Goal: Communication & Community: Answer question/provide support

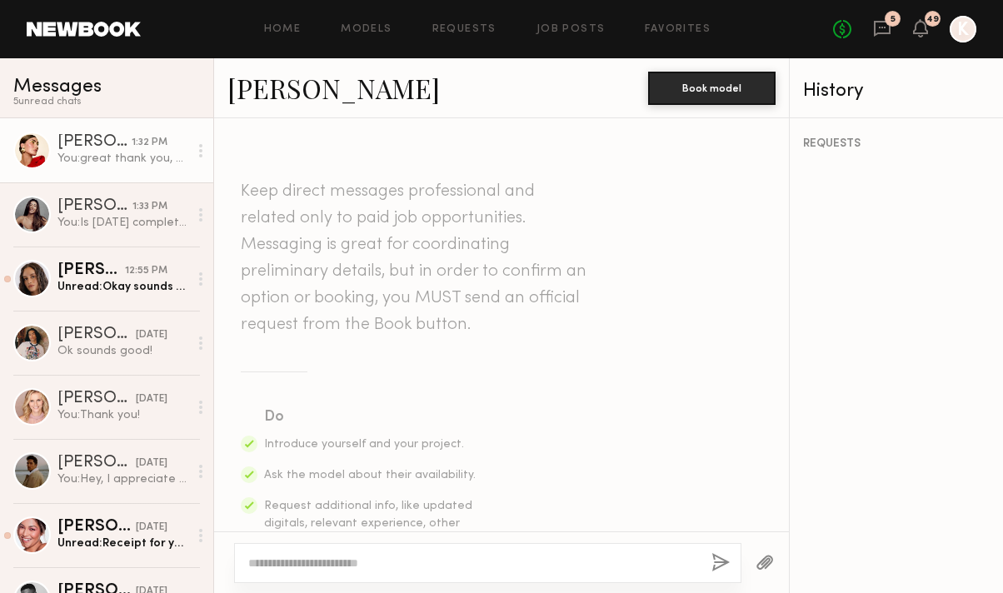
scroll to position [1636, 0]
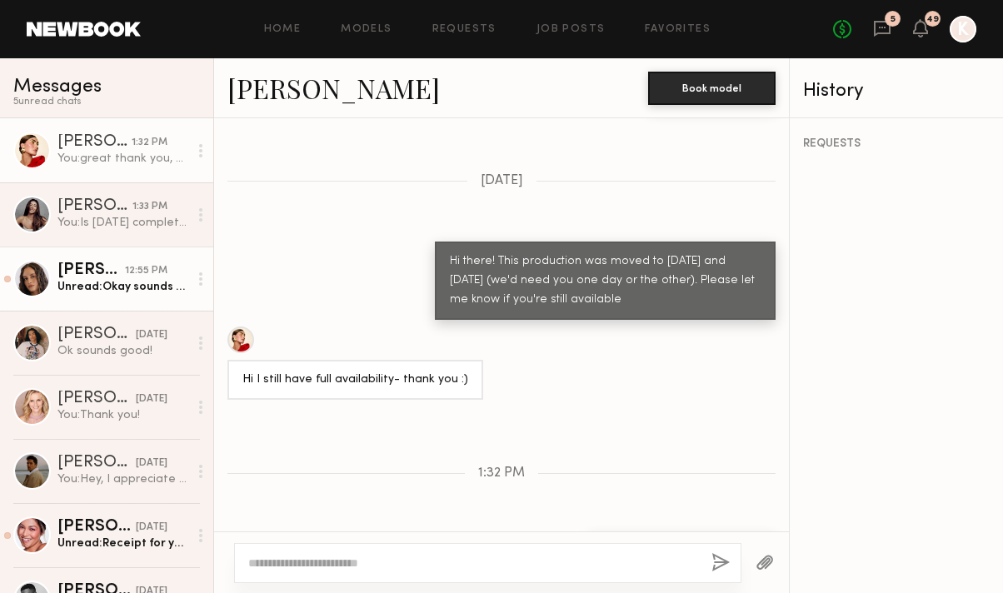
click at [99, 296] on link "[PERSON_NAME] 12:55 PM Unread: Okay sounds good. Will you send a booking reques…" at bounding box center [106, 279] width 213 height 64
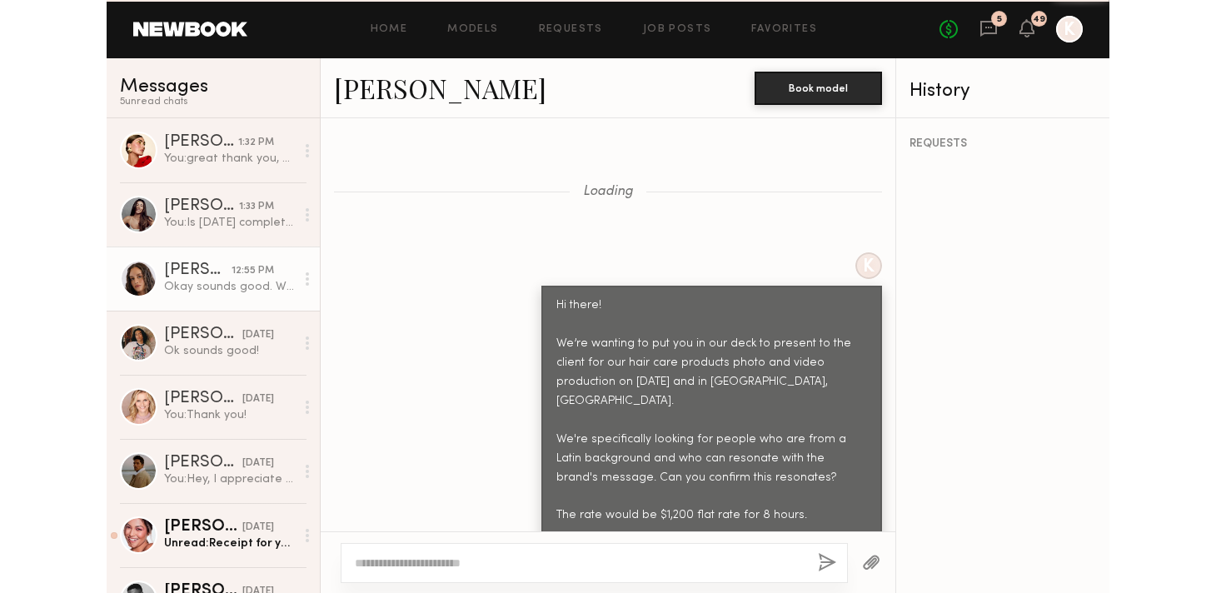
scroll to position [3655, 0]
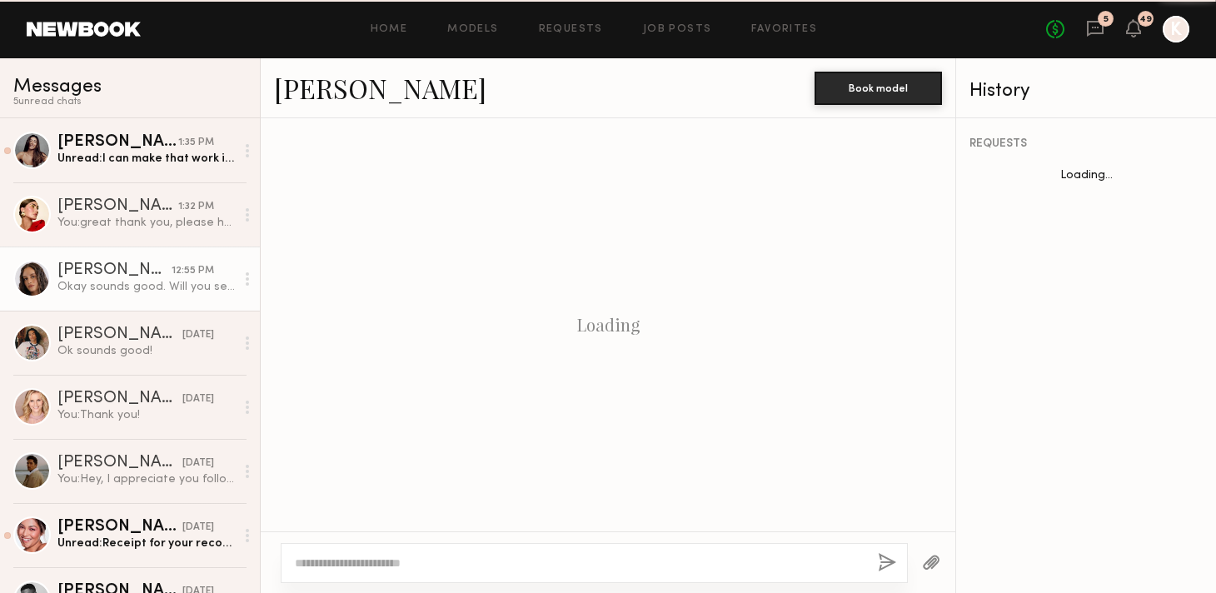
scroll to position [800, 0]
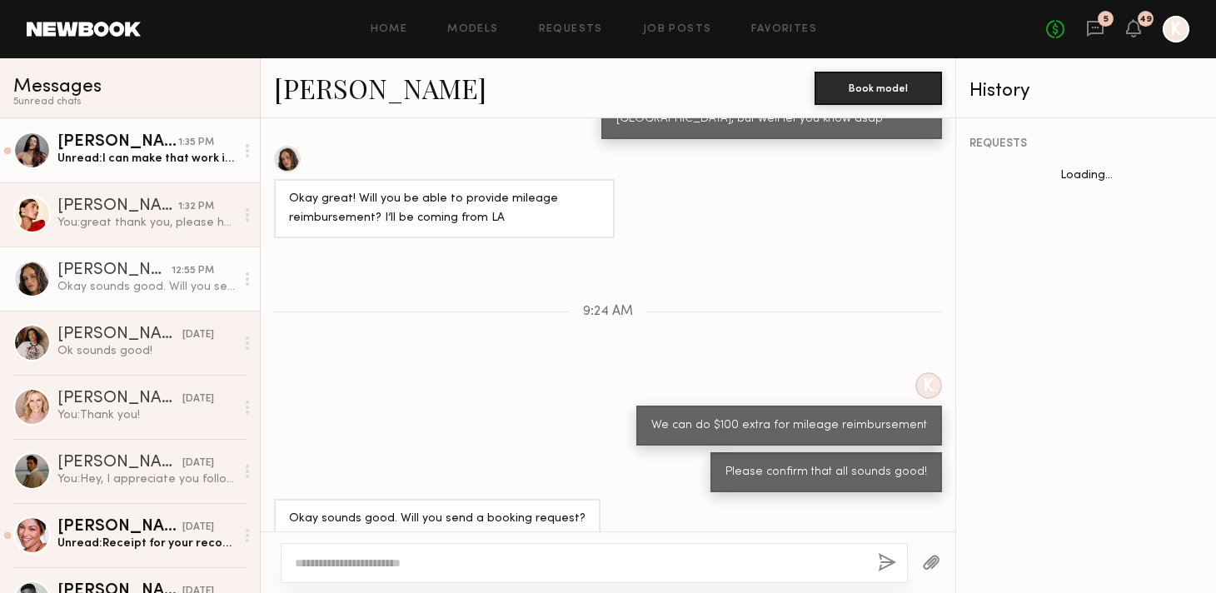
click at [171, 143] on div "[PERSON_NAME]" at bounding box center [117, 142] width 121 height 17
click at [203, 154] on div "Unread: I can make that work if need be" at bounding box center [145, 159] width 177 height 16
click at [147, 151] on div "Unread: I can make that work if need be" at bounding box center [145, 159] width 177 height 16
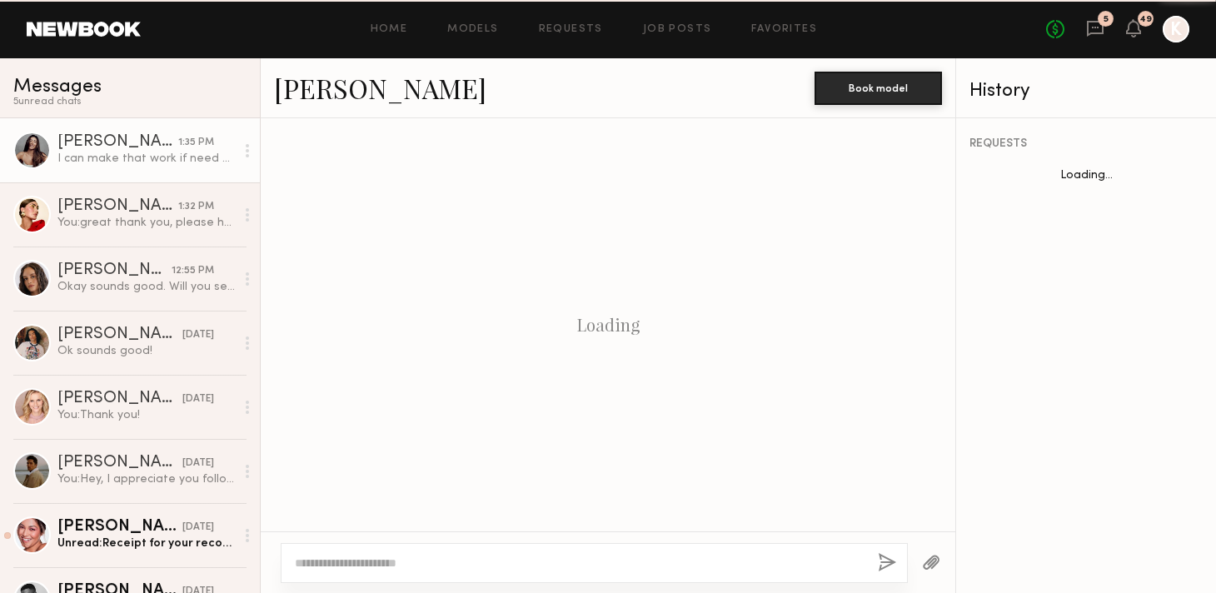
scroll to position [1277, 0]
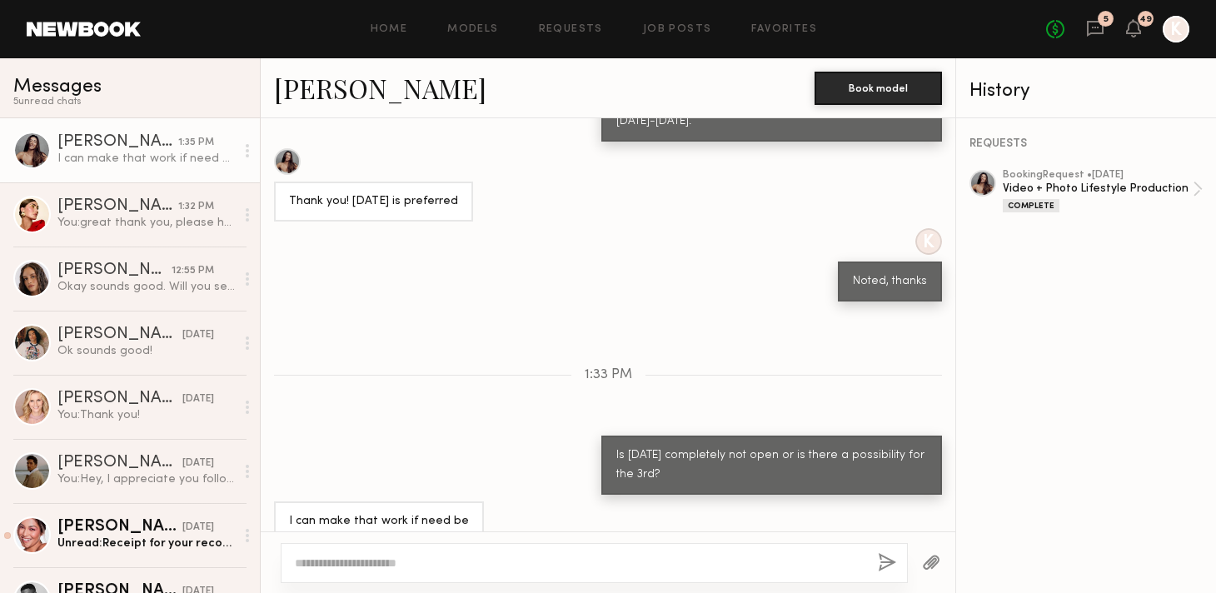
click at [470, 555] on textarea at bounding box center [580, 563] width 570 height 17
type textarea "**********"
click at [883, 559] on button "button" at bounding box center [887, 563] width 18 height 21
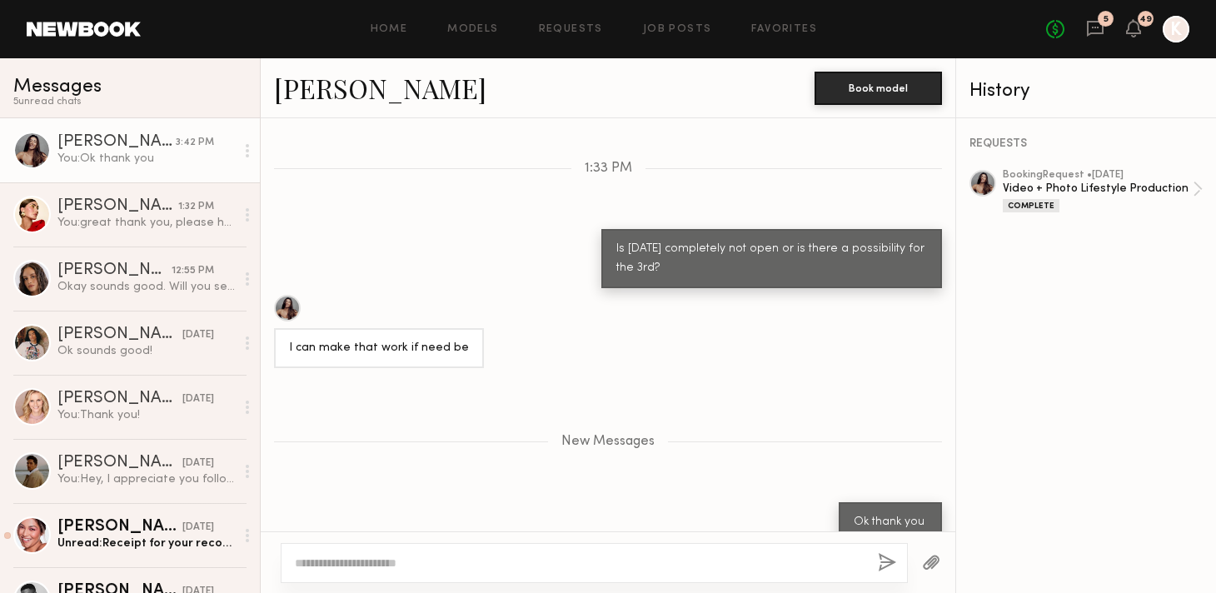
click at [747, 571] on div at bounding box center [594, 563] width 627 height 40
click at [625, 555] on textarea at bounding box center [580, 563] width 570 height 17
type textarea "**********"
click at [896, 559] on div "**********" at bounding box center [594, 563] width 627 height 40
click at [893, 561] on button "button" at bounding box center [887, 563] width 18 height 21
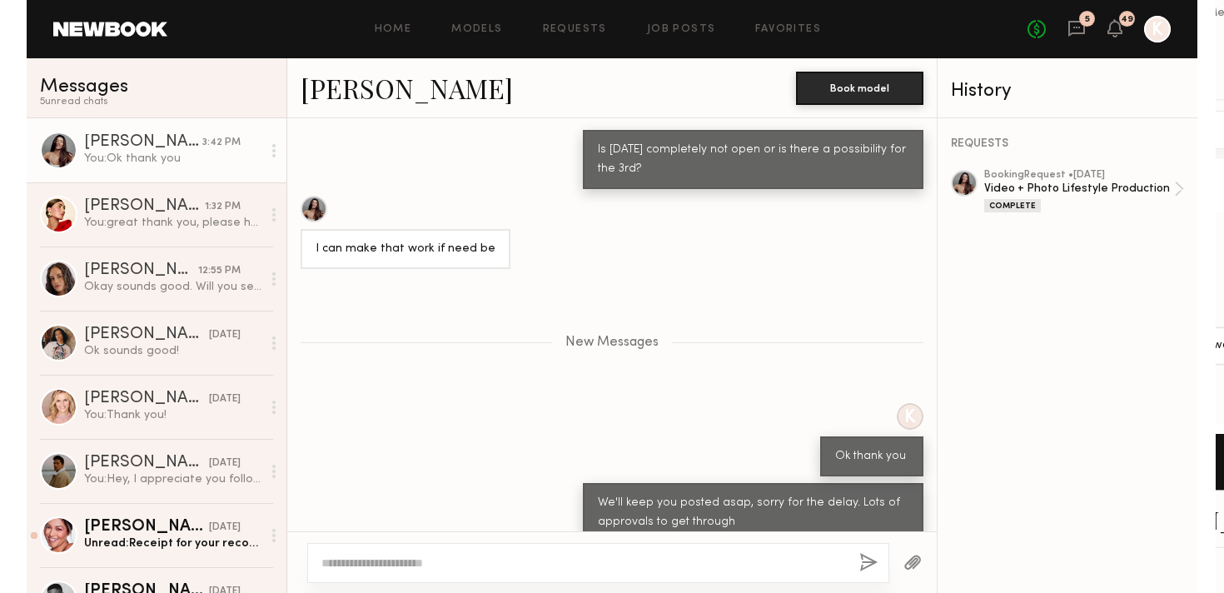
scroll to position [1629, 0]
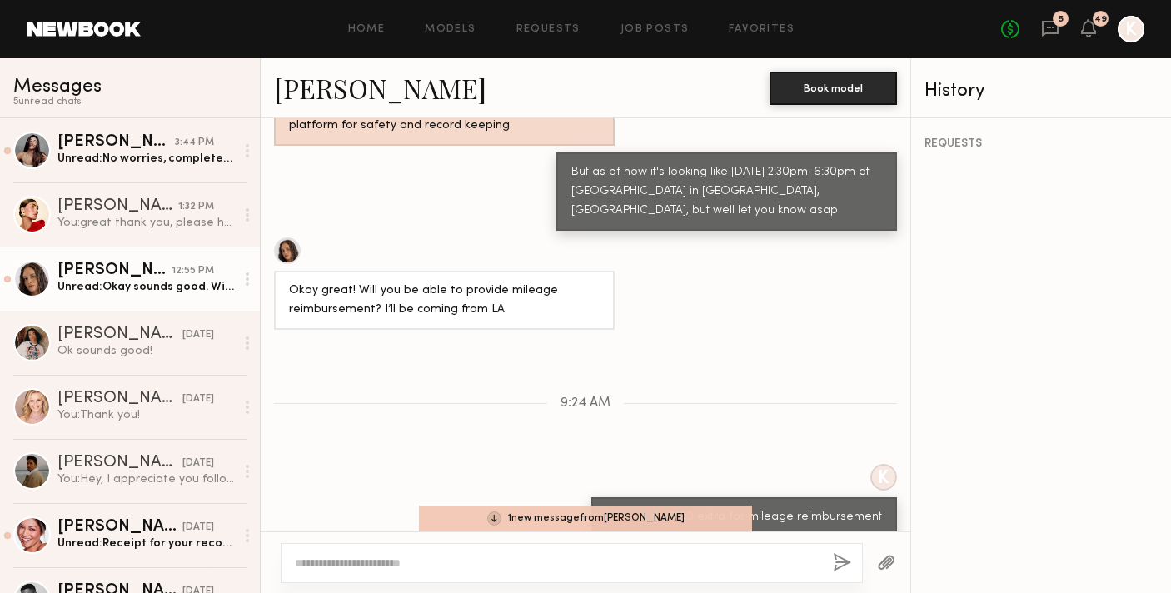
scroll to position [3781, 0]
